Goal: Book appointment/travel/reservation

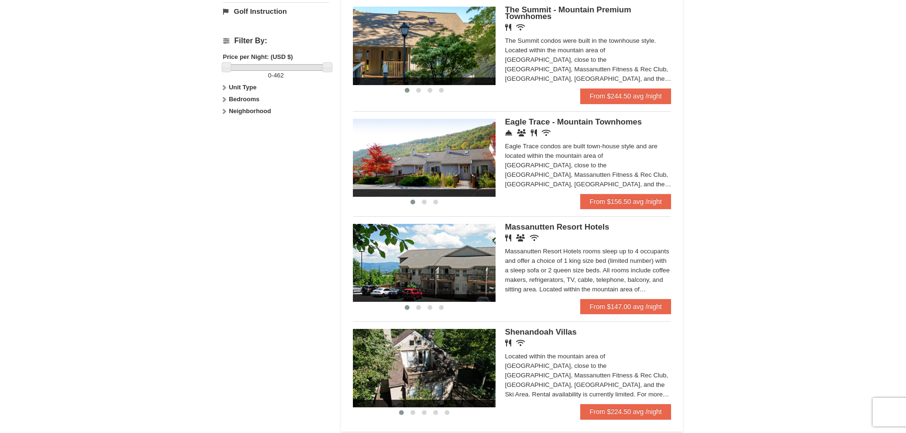
scroll to position [523, 0]
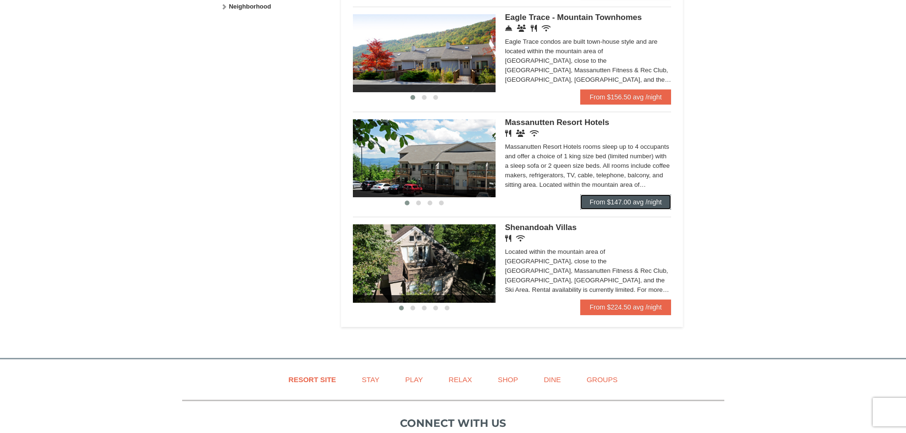
click at [603, 203] on link "From $147.00 avg /night" at bounding box center [625, 201] width 91 height 15
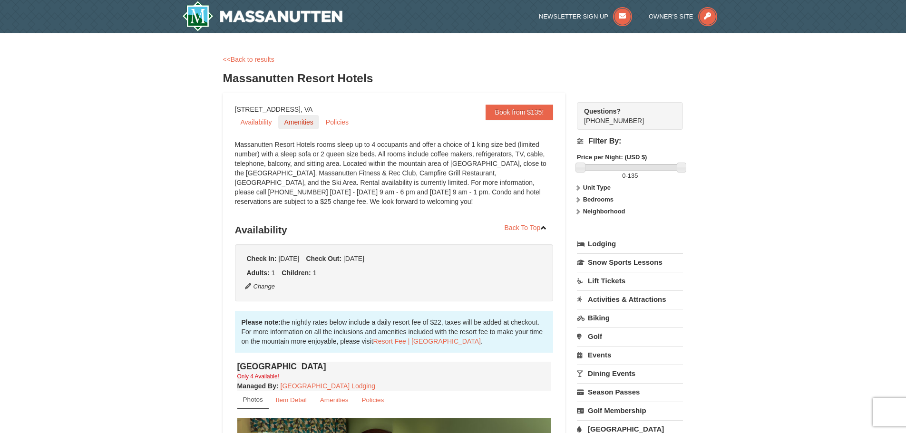
click at [301, 124] on link "Amenities" at bounding box center [298, 122] width 40 height 14
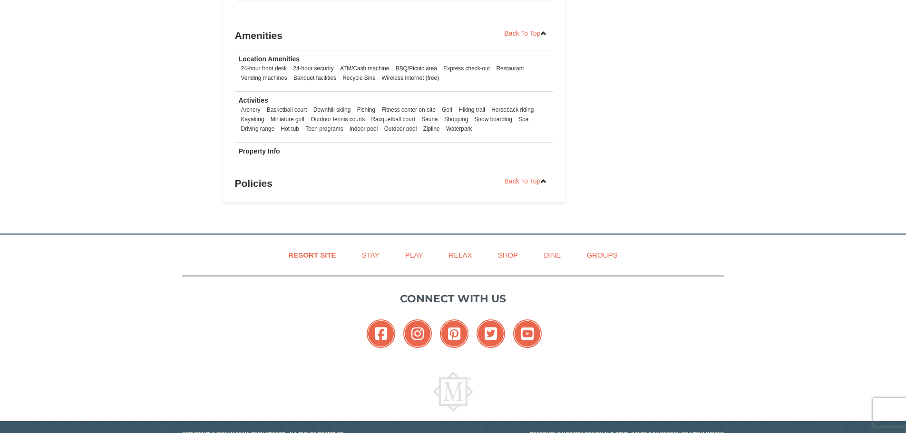
scroll to position [1058, 0]
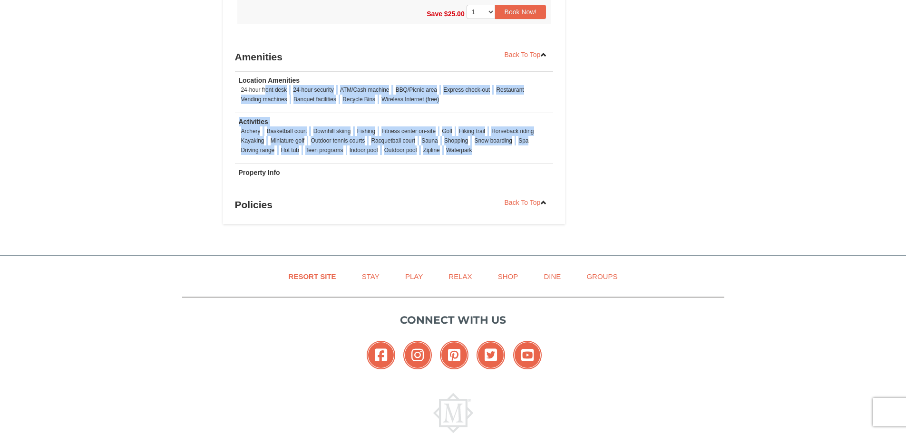
drag, startPoint x: 266, startPoint y: 89, endPoint x: 480, endPoint y: 151, distance: 222.3
click at [480, 151] on tbody "Location Amenities 24-hour front desk 24-hour security ATM/Cash machine BBQ/Pic…" at bounding box center [394, 128] width 319 height 115
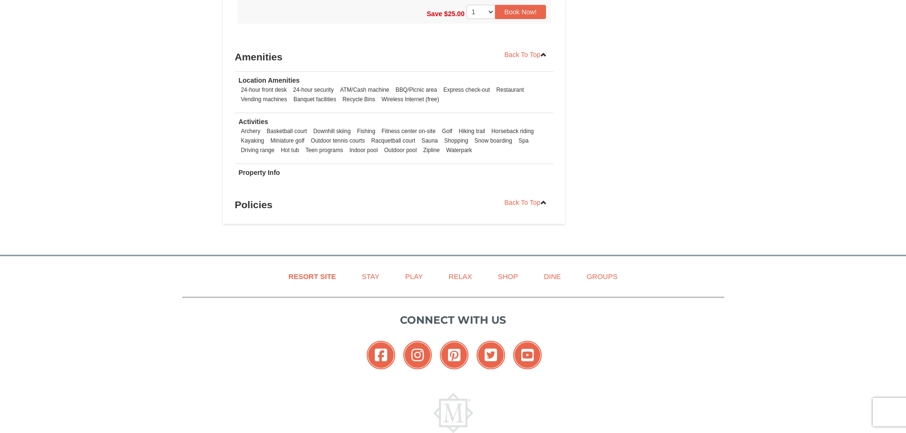
click at [480, 151] on ul "Archery Basketball court Downhill skiing Fishing Fitness center on-site Golf Hi…" at bounding box center [394, 140] width 311 height 29
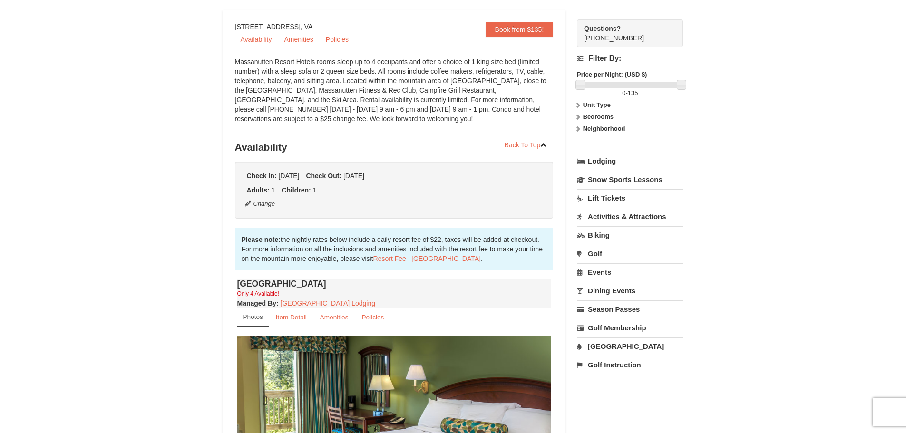
scroll to position [95, 0]
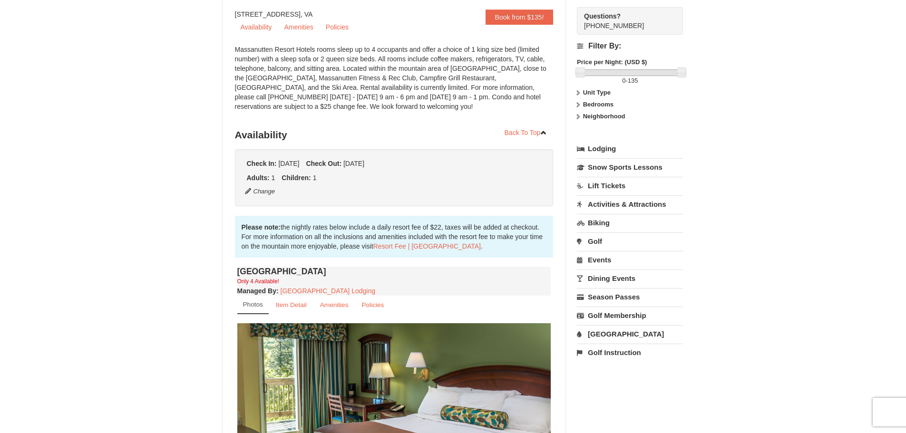
click at [621, 201] on link "Activities & Attractions" at bounding box center [630, 204] width 106 height 18
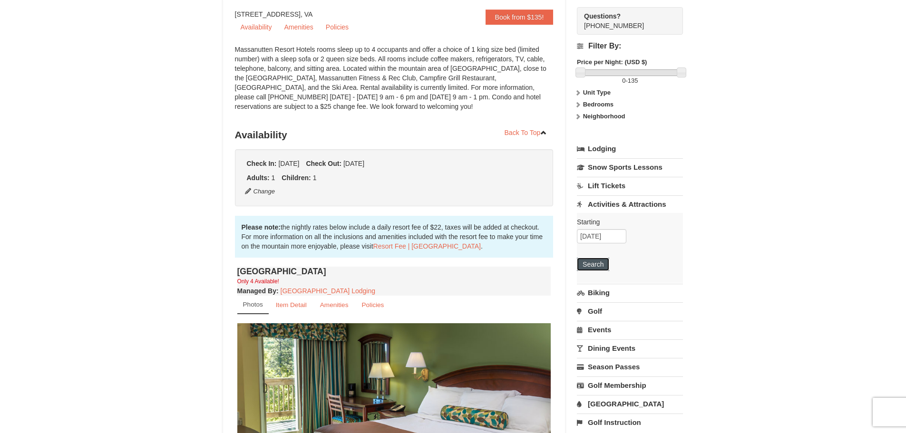
click at [593, 266] on button "Search" at bounding box center [593, 264] width 32 height 13
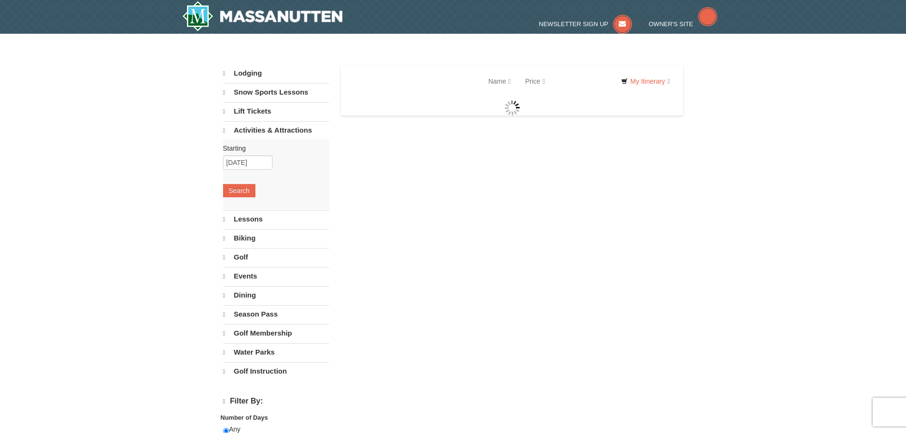
select select "9"
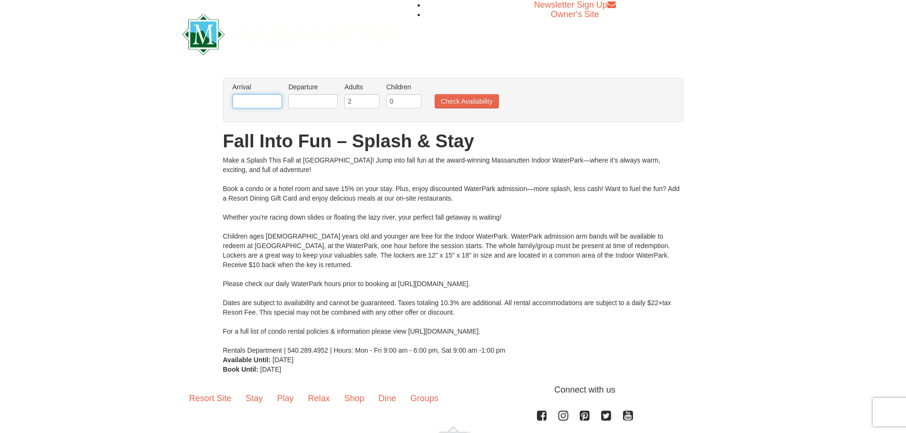
click at [242, 97] on input "text" at bounding box center [257, 101] width 49 height 14
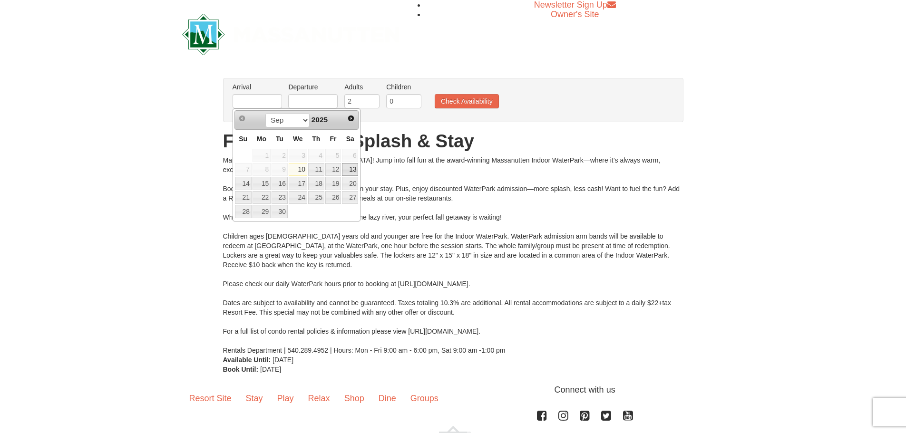
click at [347, 170] on link "13" at bounding box center [350, 169] width 16 height 13
type input "[DATE]"
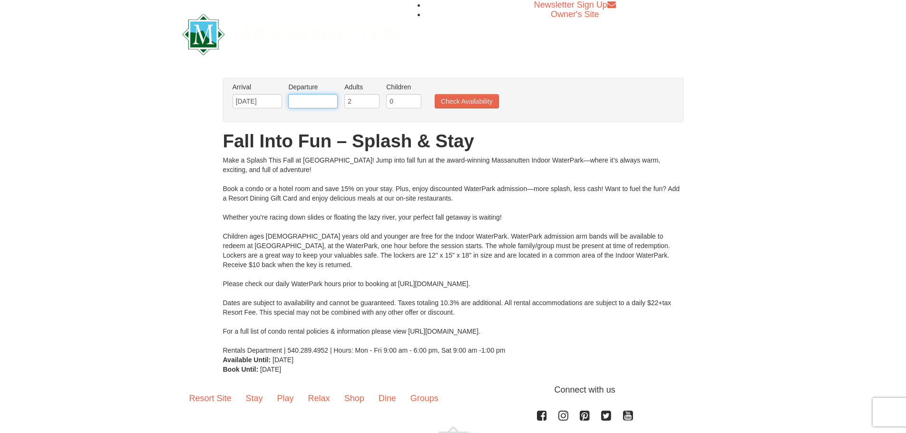
click at [314, 101] on input "text" at bounding box center [312, 101] width 49 height 14
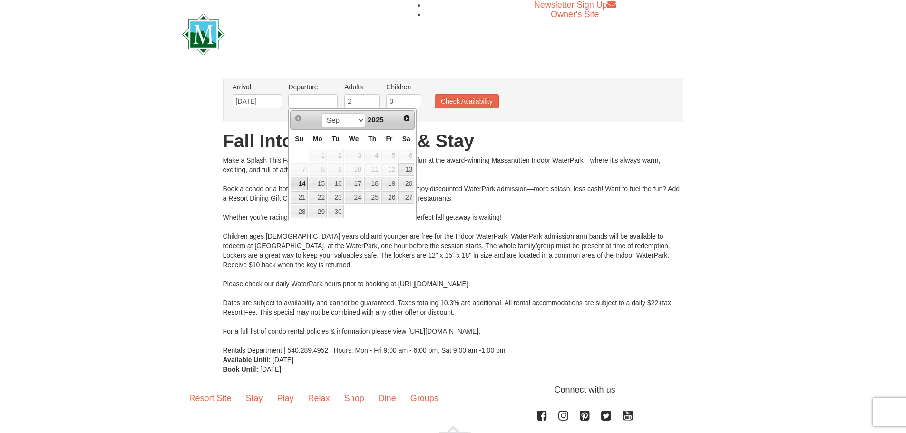
click at [296, 180] on link "14" at bounding box center [299, 183] width 17 height 13
type input "09/14/2025"
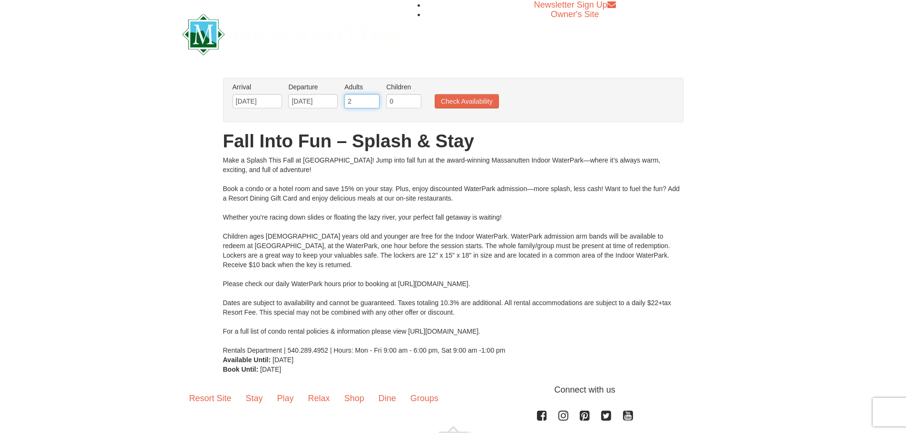
click at [364, 101] on input "2" at bounding box center [361, 101] width 35 height 14
type input "1"
click at [374, 104] on input "1" at bounding box center [361, 101] width 35 height 14
click at [394, 105] on input "0" at bounding box center [403, 101] width 35 height 14
type input "1"
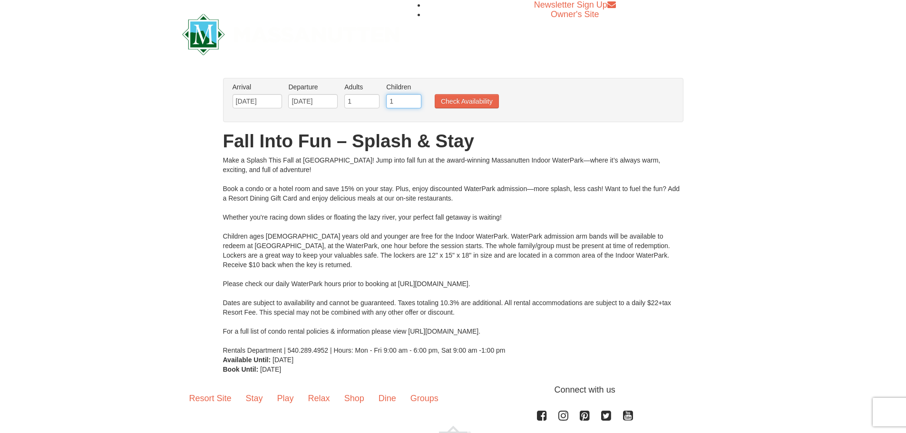
click at [416, 98] on input "1" at bounding box center [403, 101] width 35 height 14
click at [442, 98] on button "Check Availability" at bounding box center [467, 101] width 64 height 14
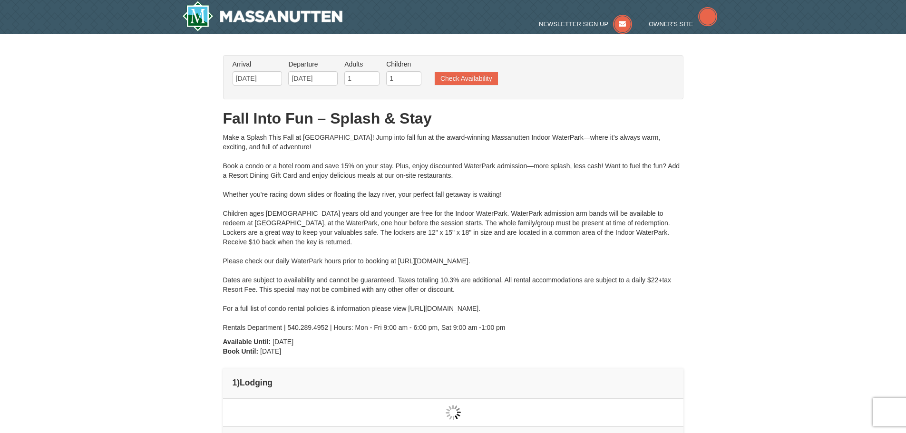
type input "[DATE]"
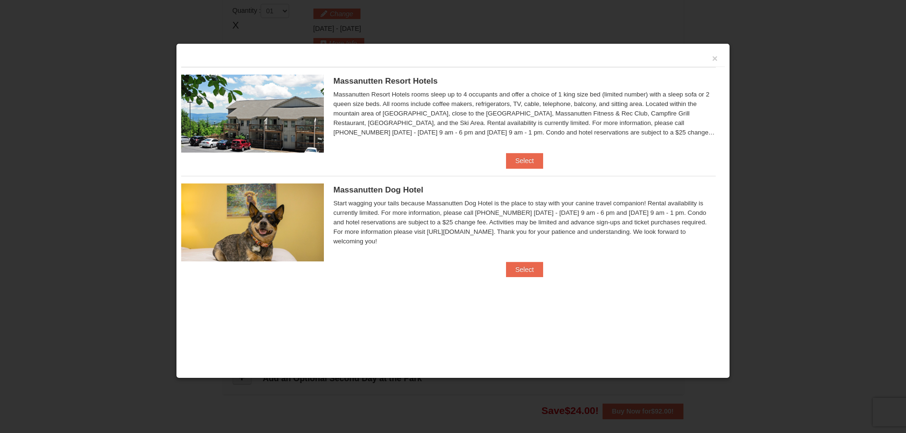
scroll to position [405, 0]
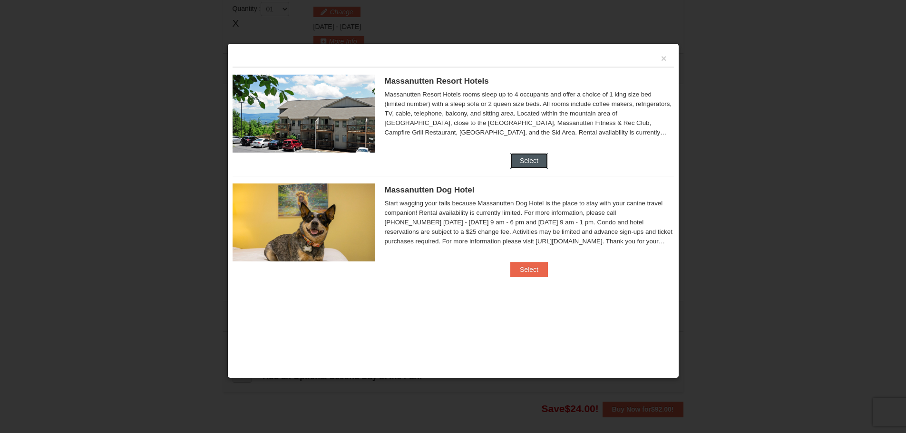
click at [533, 160] on button "Select" at bounding box center [529, 160] width 38 height 15
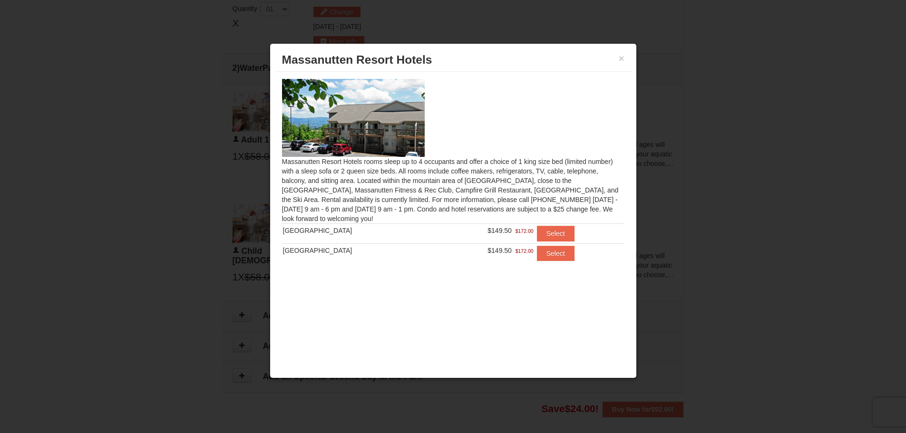
drag, startPoint x: 408, startPoint y: 176, endPoint x: 420, endPoint y: 220, distance: 45.2
click at [420, 220] on div "Massanutten Resort Hotels rooms sleep up to 4 occupants and offer a choice of 1…" at bounding box center [453, 176] width 357 height 208
click at [425, 192] on div "Massanutten Resort Hotels rooms sleep up to 4 occupants and offer a choice of 1…" at bounding box center [453, 176] width 357 height 208
click at [548, 257] on button "Select" at bounding box center [556, 253] width 38 height 15
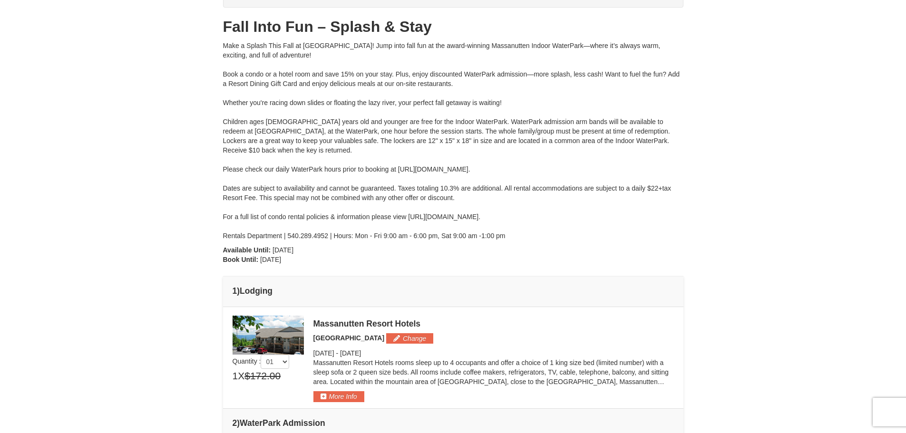
scroll to position [48, 0]
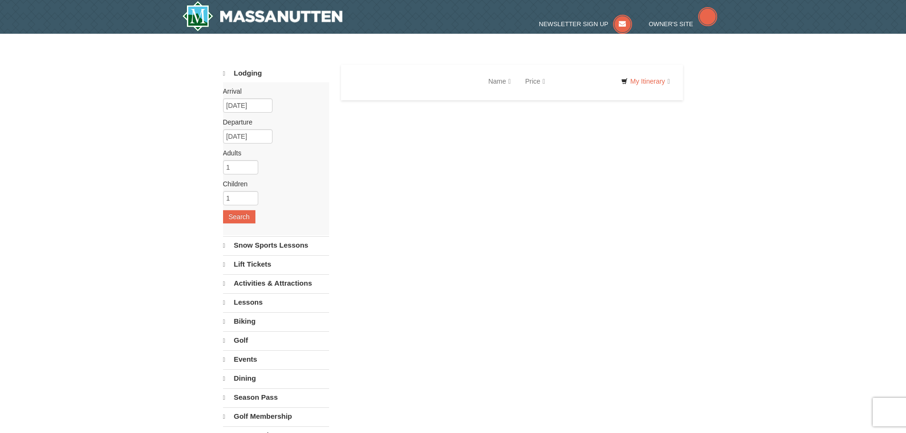
select select "9"
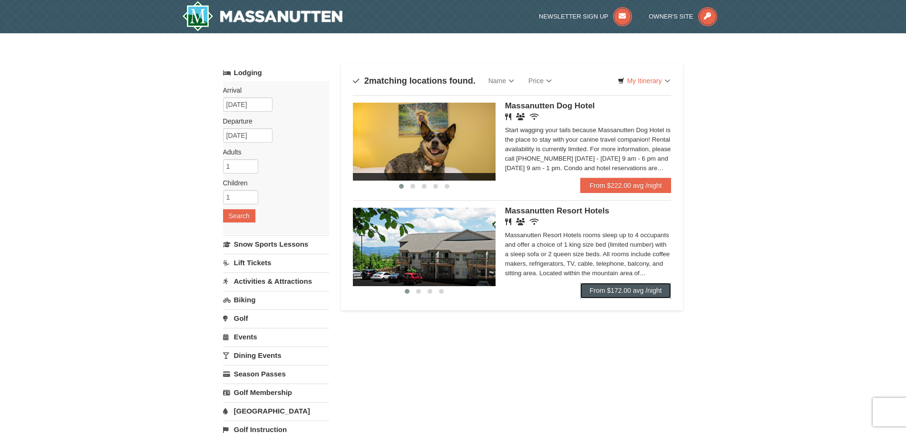
click at [630, 296] on link "From $172.00 avg /night" at bounding box center [625, 290] width 91 height 15
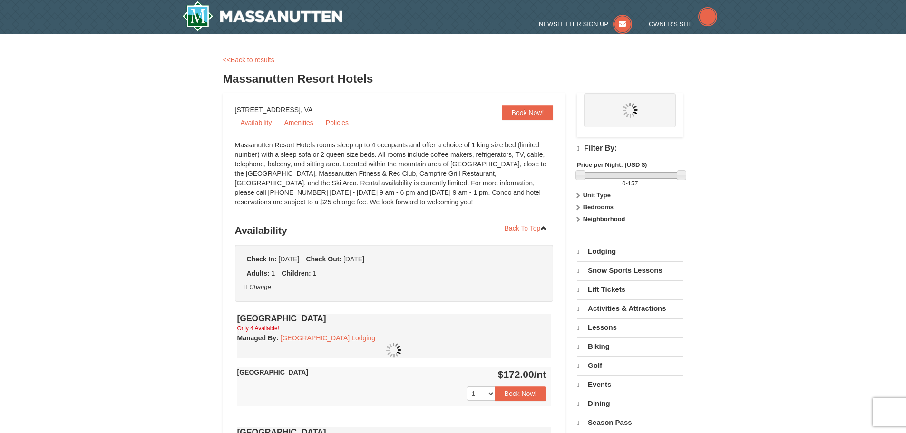
select select "9"
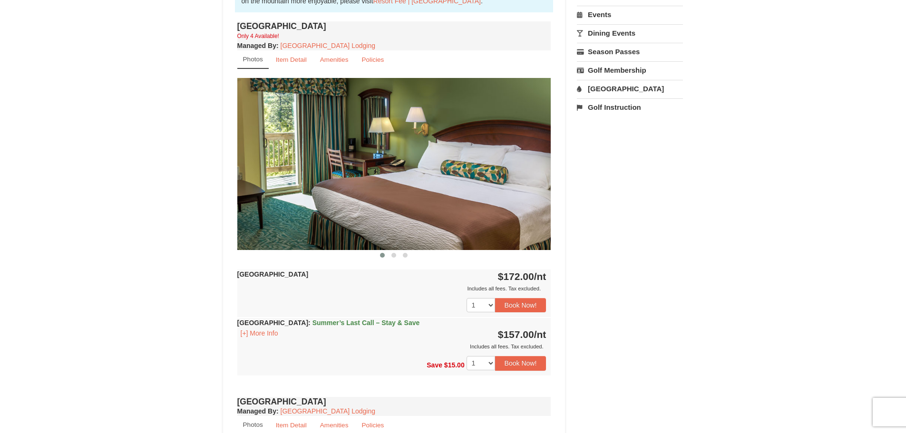
scroll to position [333, 0]
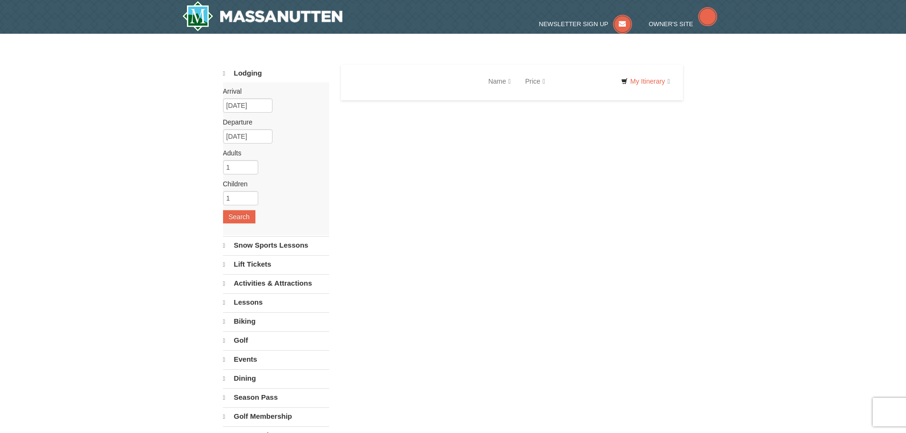
select select "9"
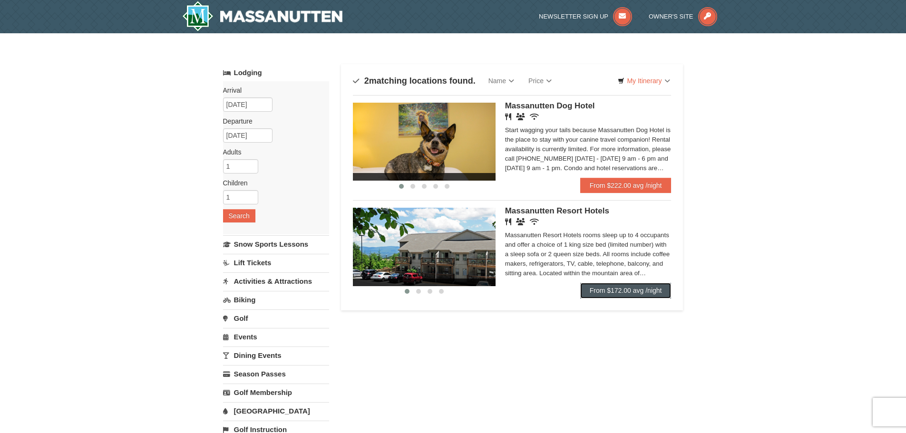
click at [620, 298] on link "From $172.00 avg /night" at bounding box center [625, 290] width 91 height 15
